Goal: Task Accomplishment & Management: Use online tool/utility

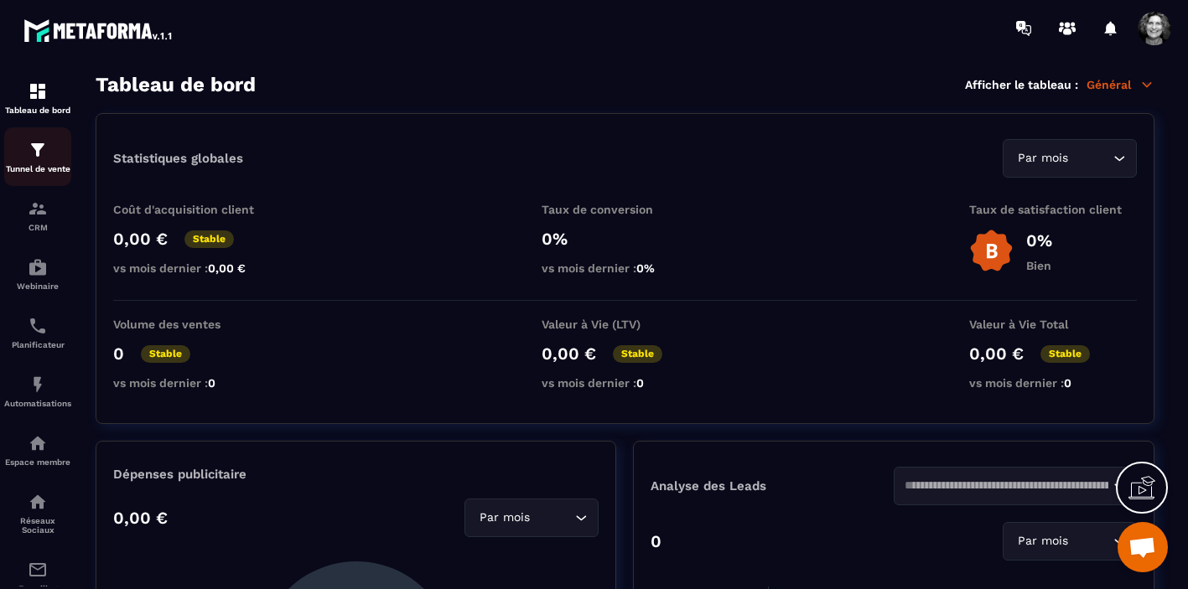
scroll to position [17835, 0]
click at [34, 154] on img at bounding box center [38, 150] width 20 height 20
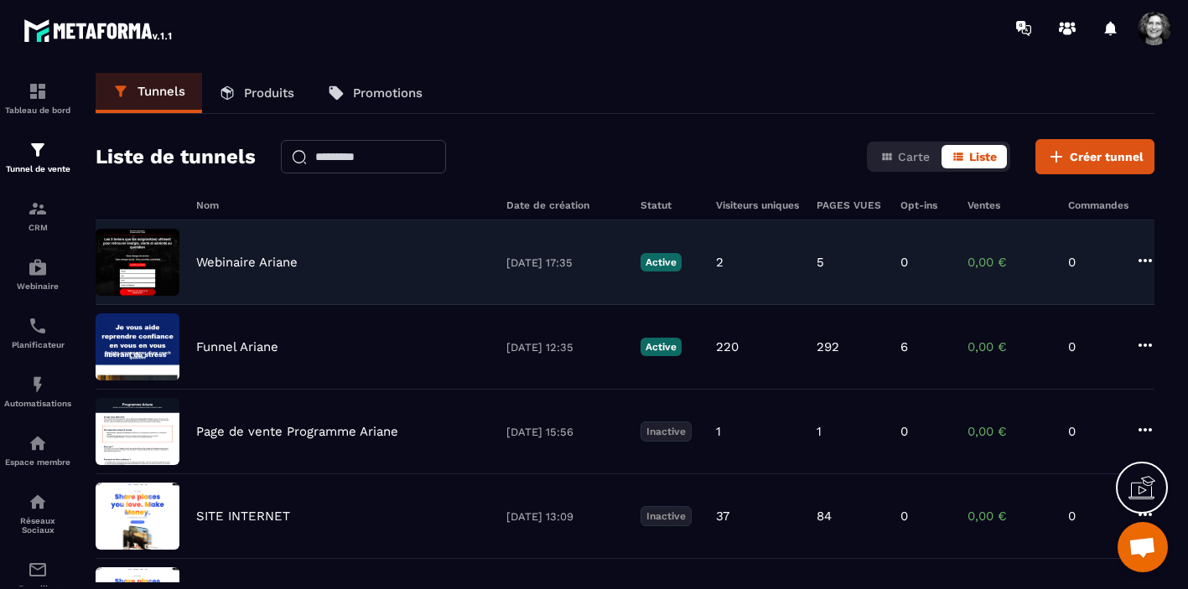
click at [364, 305] on div "Webinaire Ariane [DATE] 17:35 Active 2 5 0 0,00 € 0" at bounding box center [625, 347] width 1059 height 85
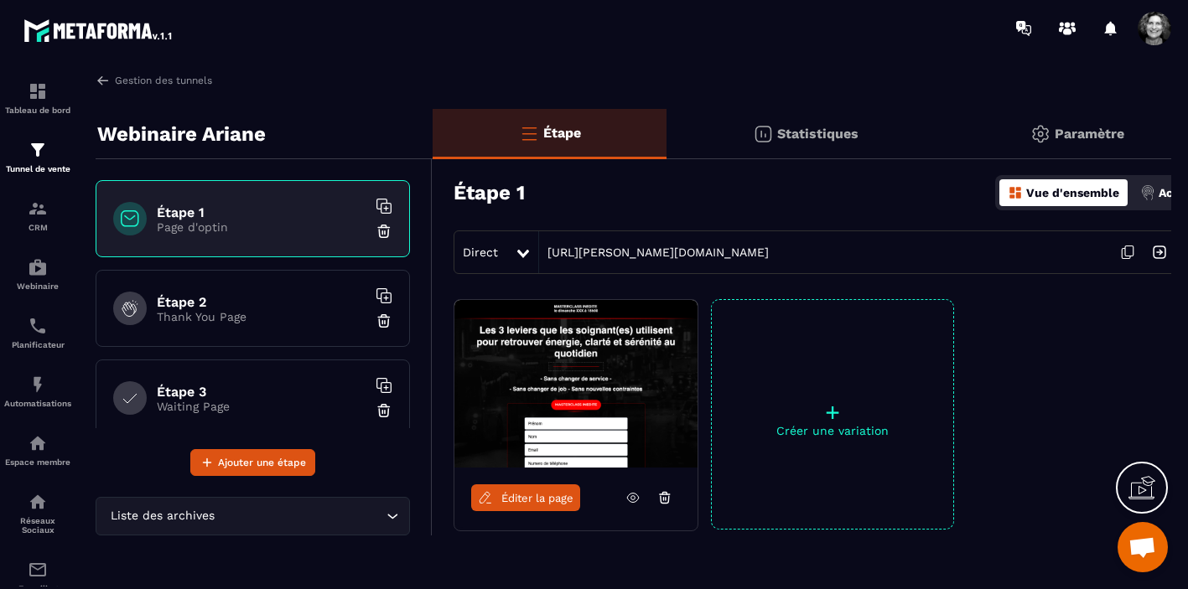
click at [537, 502] on span "Éditer la page" at bounding box center [537, 498] width 72 height 13
